Goal: Task Accomplishment & Management: Manage account settings

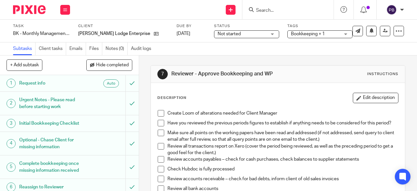
click at [160, 115] on span at bounding box center [161, 113] width 7 height 7
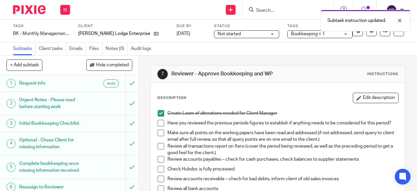
click at [160, 125] on span at bounding box center [161, 123] width 7 height 7
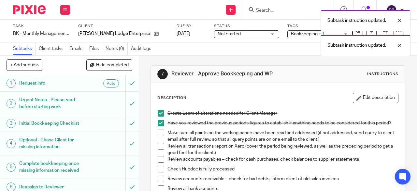
click at [161, 136] on span at bounding box center [161, 132] width 7 height 7
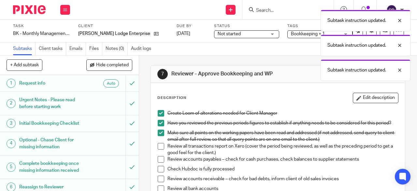
click at [161, 148] on span at bounding box center [161, 146] width 7 height 7
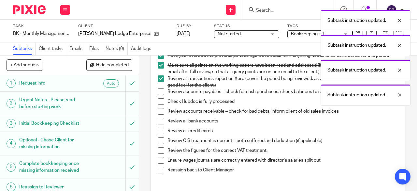
scroll to position [68, 0]
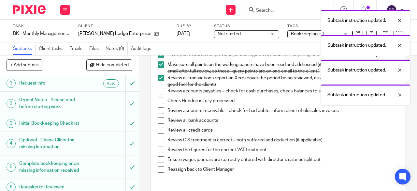
click at [158, 94] on span at bounding box center [161, 91] width 7 height 7
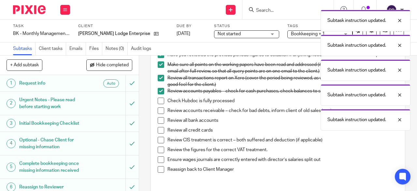
click at [158, 94] on span at bounding box center [161, 91] width 7 height 7
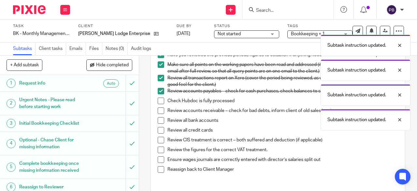
click at [158, 101] on span at bounding box center [161, 100] width 7 height 7
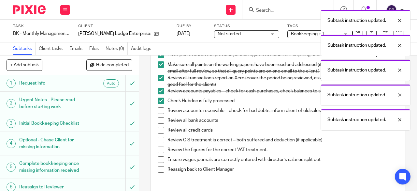
click at [161, 112] on span at bounding box center [161, 110] width 7 height 7
click at [162, 123] on span at bounding box center [161, 120] width 7 height 7
click at [162, 136] on li "Review all credit cards" at bounding box center [278, 132] width 240 height 10
click at [159, 133] on span at bounding box center [161, 130] width 7 height 7
click at [160, 146] on li "Review CIS treatment is correct – both suffered and deduction (if applicable)" at bounding box center [278, 141] width 240 height 10
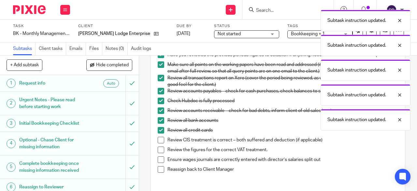
click at [158, 142] on span at bounding box center [161, 139] width 7 height 7
click at [160, 152] on span at bounding box center [161, 149] width 7 height 7
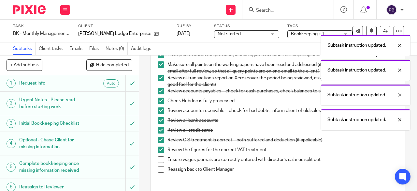
click at [160, 163] on span at bounding box center [161, 159] width 7 height 7
click at [161, 172] on span at bounding box center [161, 169] width 7 height 7
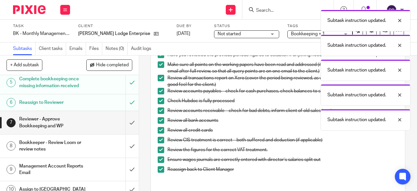
scroll to position [85, 0]
click at [123, 118] on input "submit" at bounding box center [69, 121] width 139 height 23
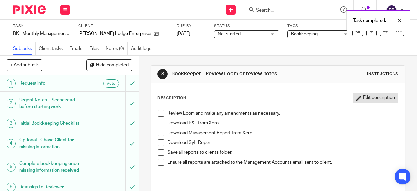
click at [370, 94] on button "Edit description" at bounding box center [376, 98] width 46 height 10
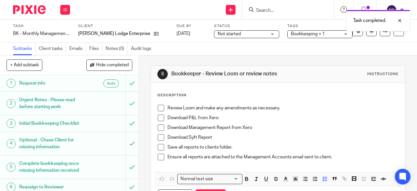
click at [200, 107] on p "Review Loom and make any amendments as necessary." at bounding box center [282, 108] width 231 height 7
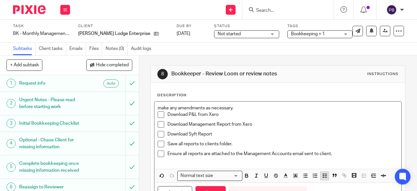
click at [322, 177] on icon "button" at bounding box center [325, 175] width 6 height 6
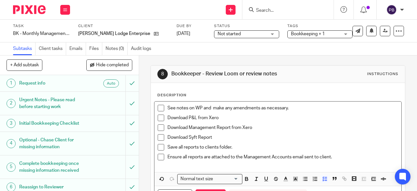
click at [230, 109] on p "See notes on WP and make any amendments as necessary." at bounding box center [282, 108] width 231 height 7
click at [307, 120] on p "Download P&L from Xero" at bounding box center [282, 117] width 231 height 7
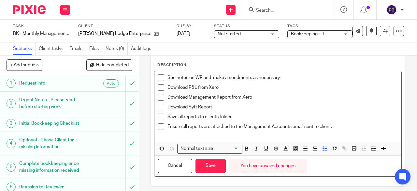
scroll to position [35, 0]
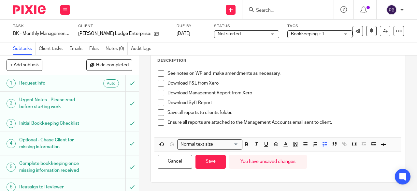
click at [214, 168] on div "Cancel Save You have unsaved changes" at bounding box center [277, 161] width 247 height 21
click at [208, 161] on button "Save" at bounding box center [210, 161] width 30 height 14
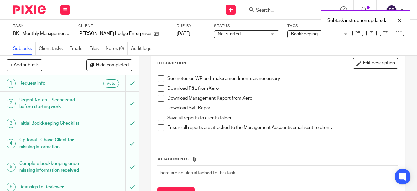
click at [248, 34] on span "Not started" at bounding box center [242, 34] width 49 height 7
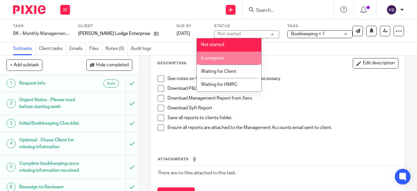
click at [219, 61] on li "In progress" at bounding box center [229, 57] width 64 height 13
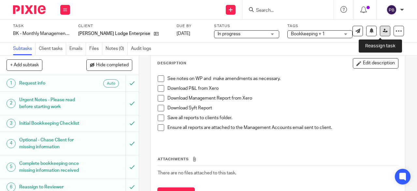
click at [383, 31] on icon at bounding box center [385, 30] width 5 height 5
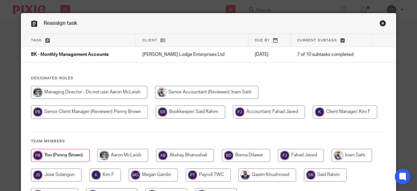
click at [189, 114] on input "radio" at bounding box center [190, 111] width 69 height 13
radio input "true"
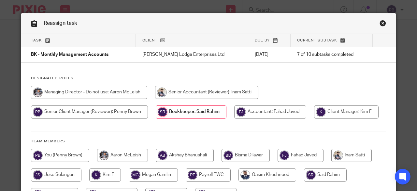
scroll to position [57, 0]
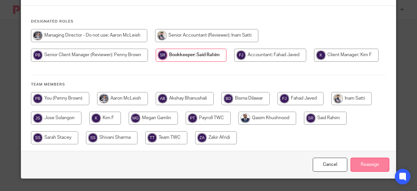
click at [368, 164] on input "Reassign" at bounding box center [369, 164] width 39 height 14
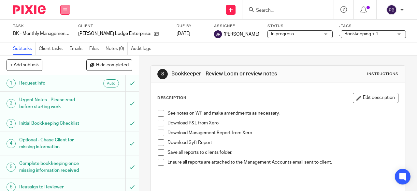
click at [66, 9] on icon at bounding box center [65, 10] width 4 height 4
click at [61, 32] on link "Work" at bounding box center [61, 30] width 11 height 5
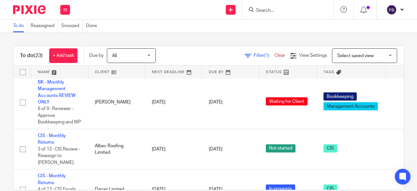
scroll to position [312, 0]
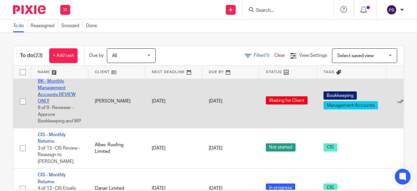
click at [58, 98] on link "BK - Monthly Management Accounts REVIEW ONLY" at bounding box center [57, 91] width 38 height 24
